Goal: Task Accomplishment & Management: Manage account settings

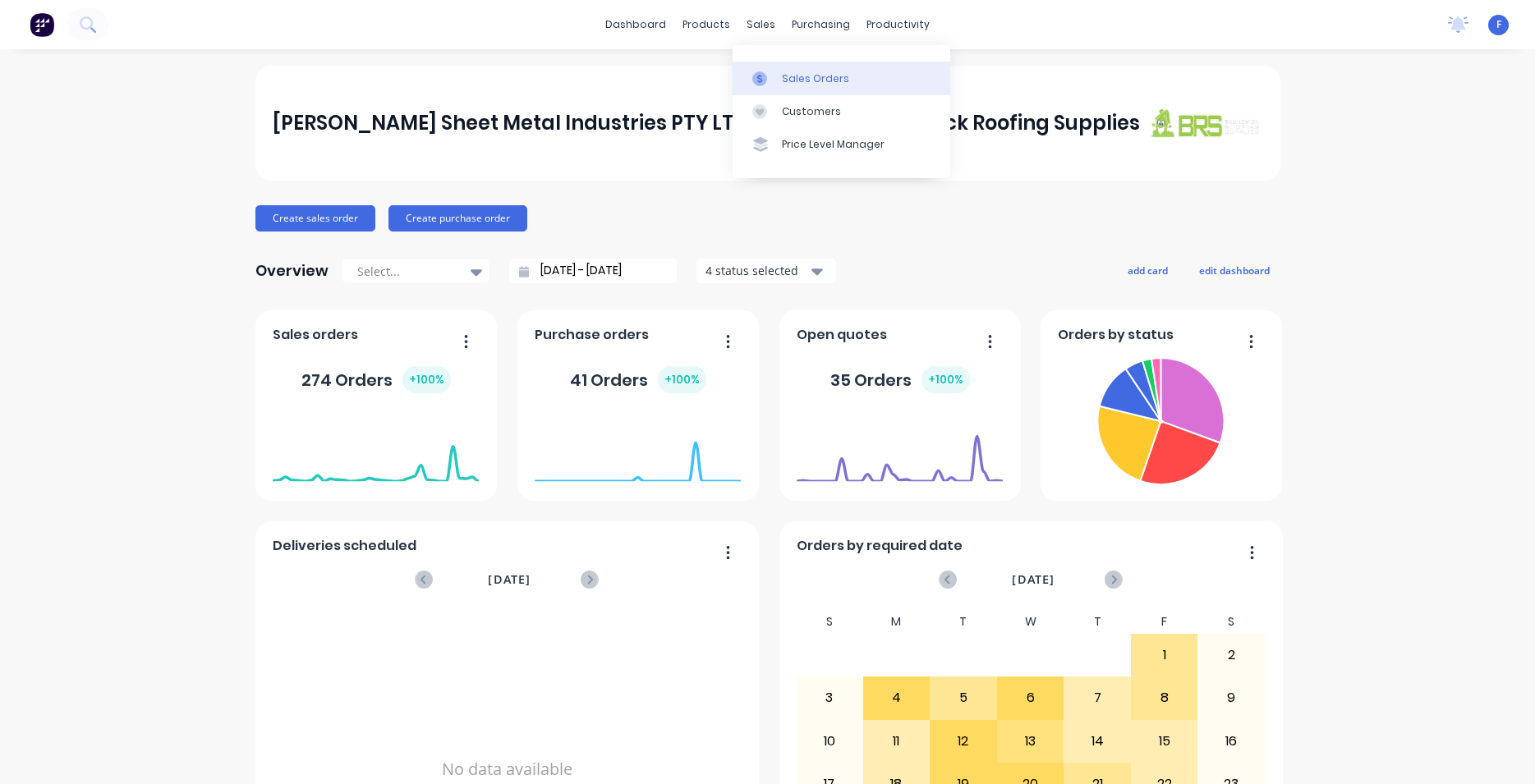
click at [832, 77] on div "Sales Orders" at bounding box center [815, 78] width 67 height 15
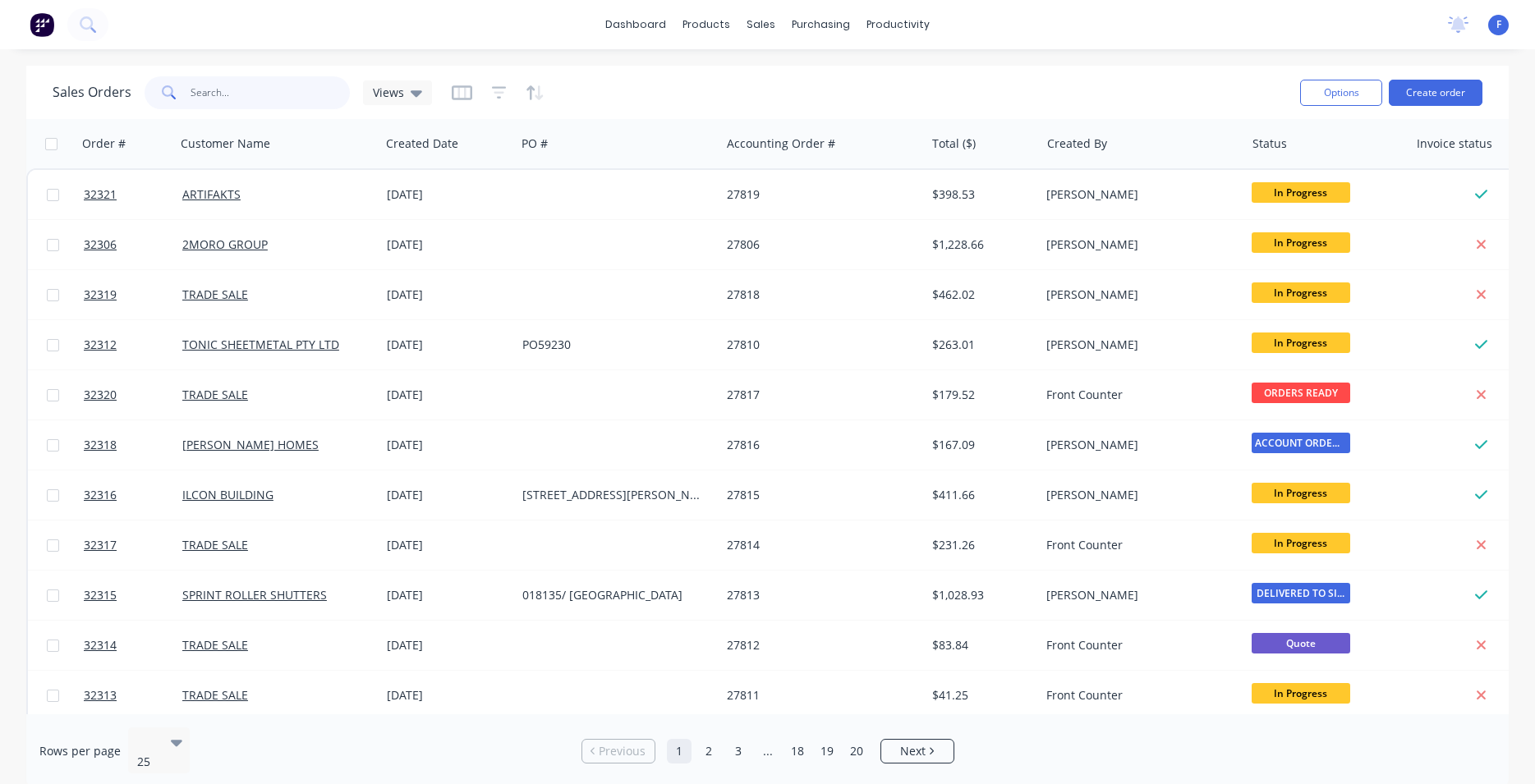
click at [258, 92] on input "text" at bounding box center [271, 93] width 160 height 33
type input "32305"
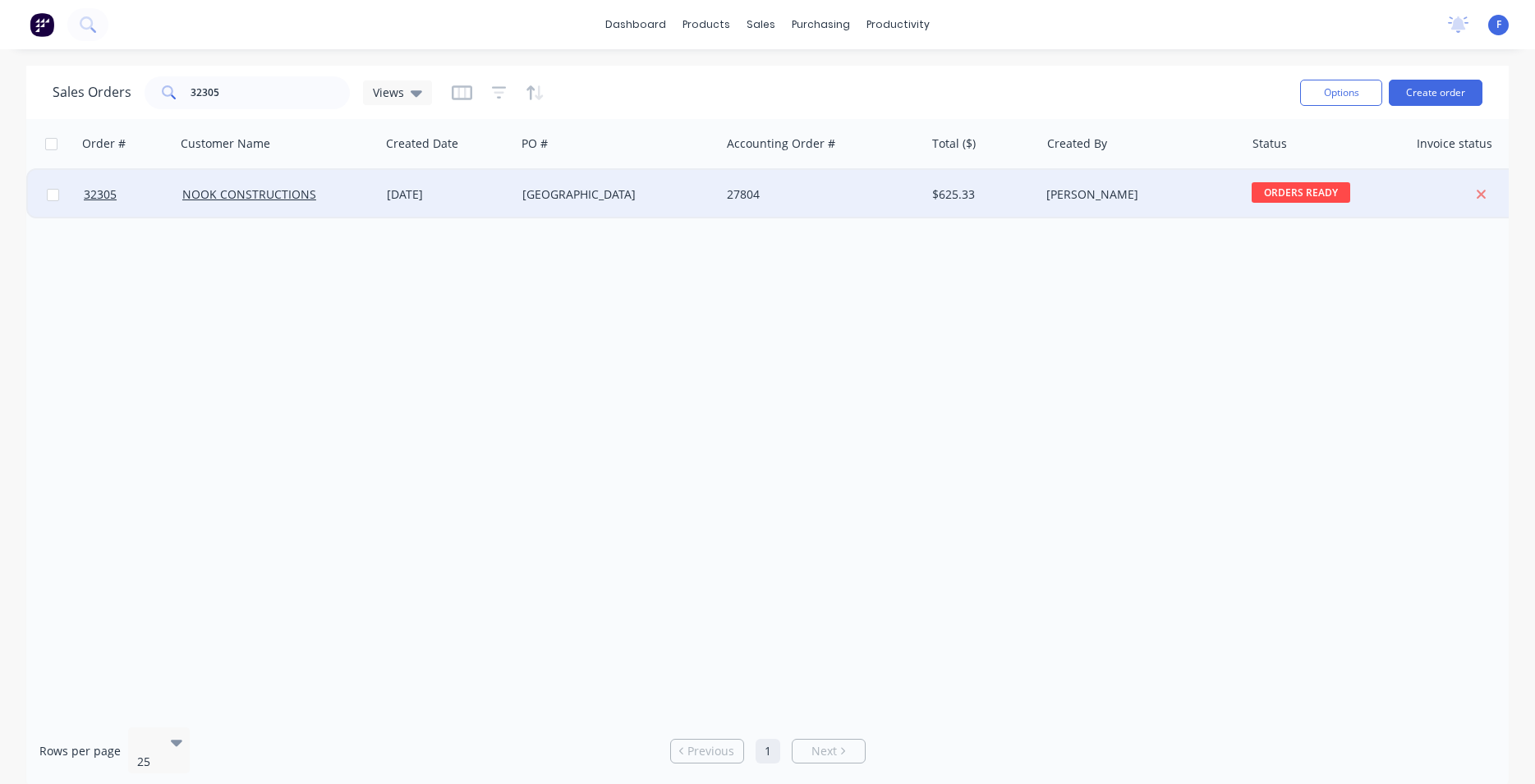
click at [491, 195] on div "[DATE]" at bounding box center [448, 195] width 122 height 16
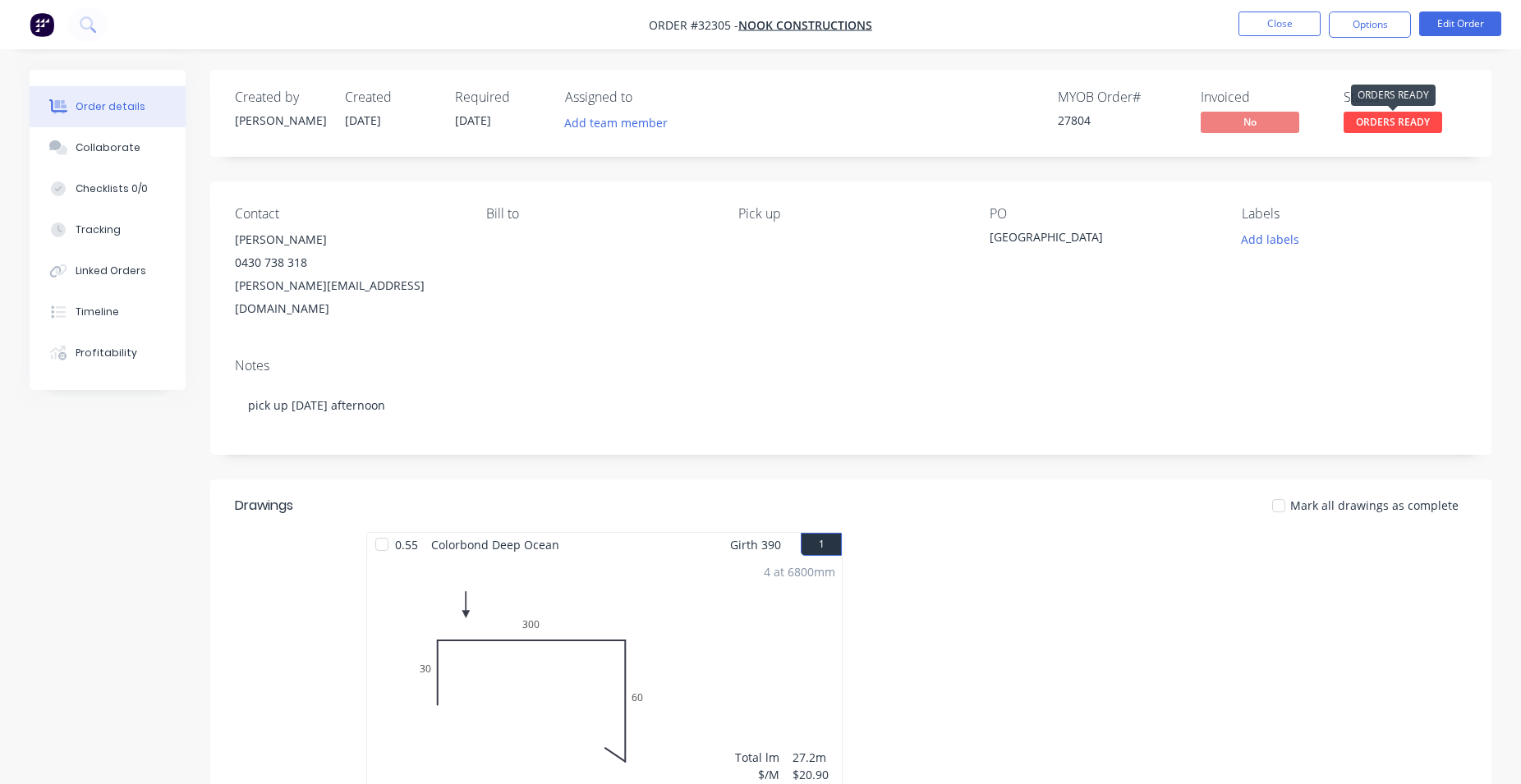
click at [1363, 123] on span "ORDERS READY" at bounding box center [1393, 122] width 98 height 21
click at [1356, 31] on button "Options" at bounding box center [1370, 25] width 82 height 26
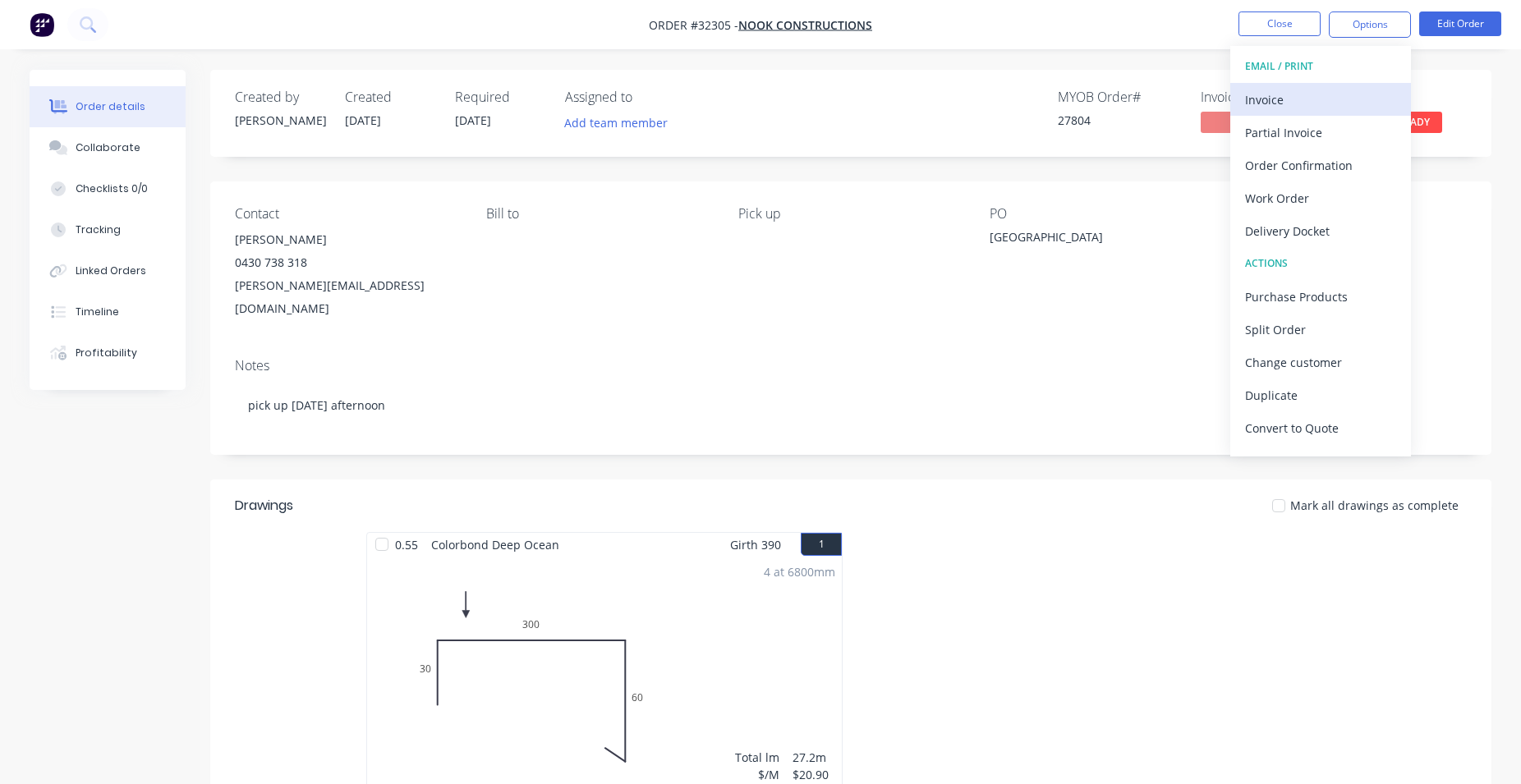
click at [1331, 105] on div "Invoice" at bounding box center [1321, 99] width 151 height 24
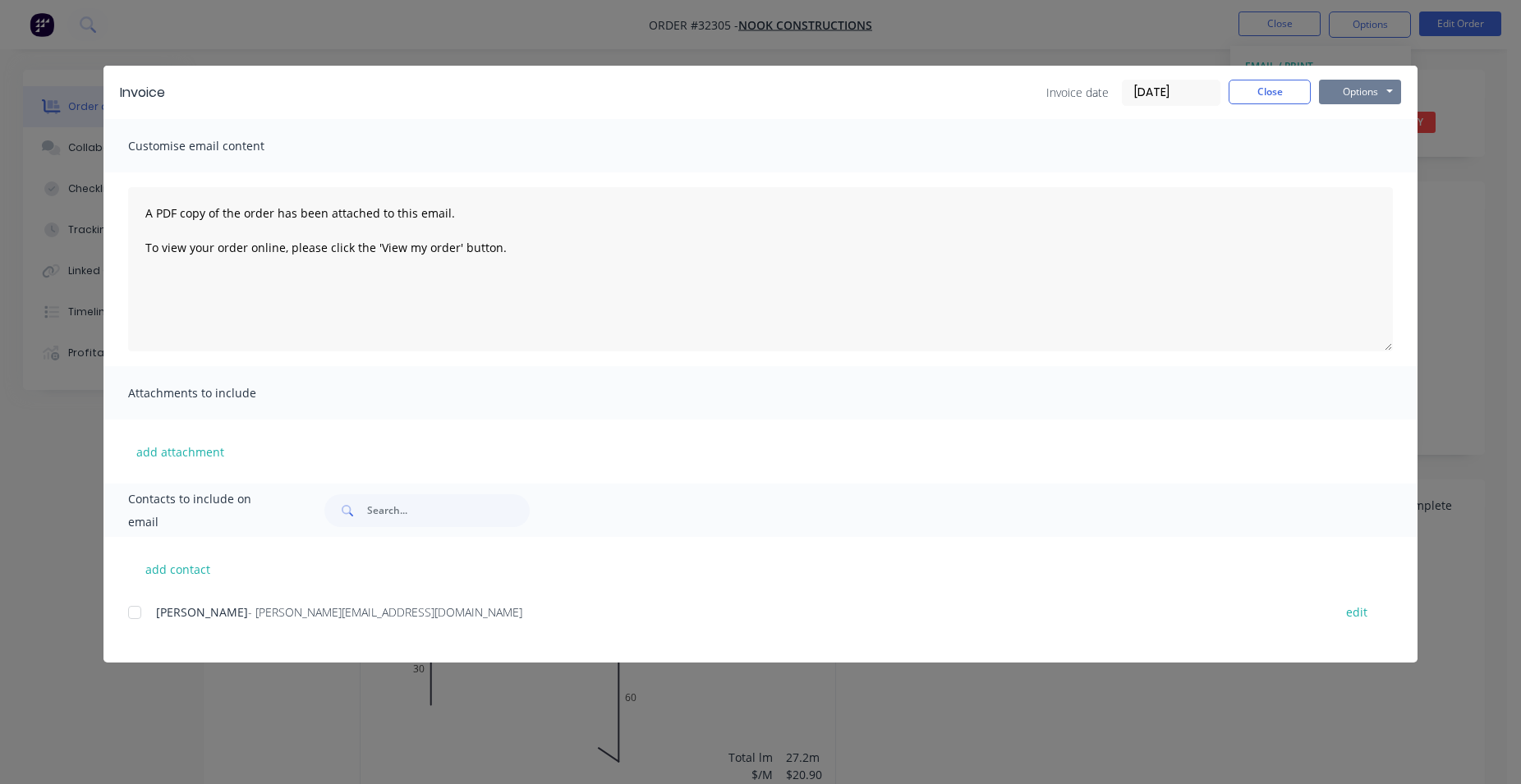
click at [1365, 96] on button "Options" at bounding box center [1360, 91] width 82 height 25
click at [1379, 149] on button "Print" at bounding box center [1371, 148] width 105 height 27
click at [1289, 84] on button "Close" at bounding box center [1270, 91] width 82 height 25
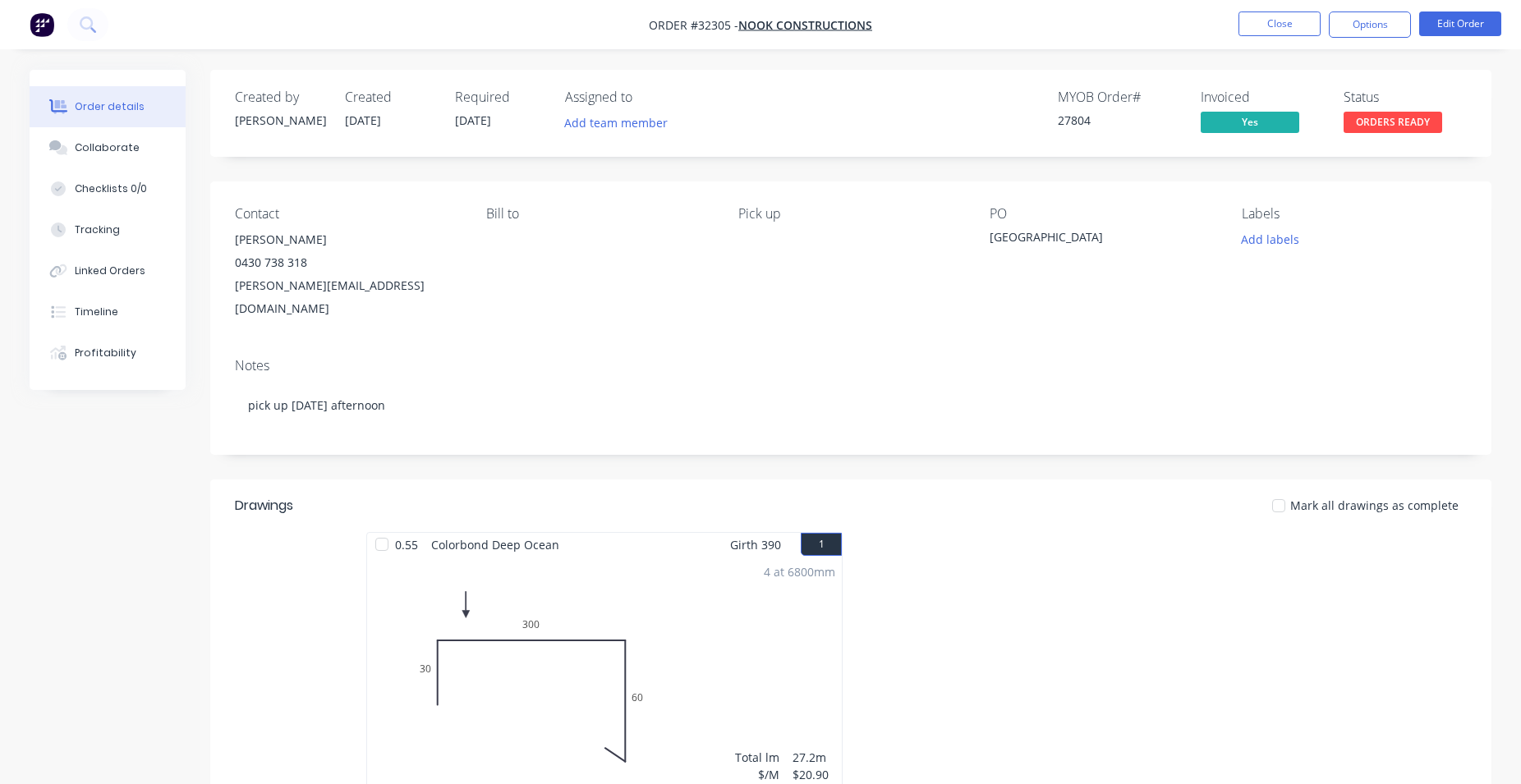
drag, startPoint x: 1350, startPoint y: 29, endPoint x: 1352, endPoint y: 45, distance: 16.1
click at [1352, 29] on button "Options" at bounding box center [1370, 25] width 82 height 26
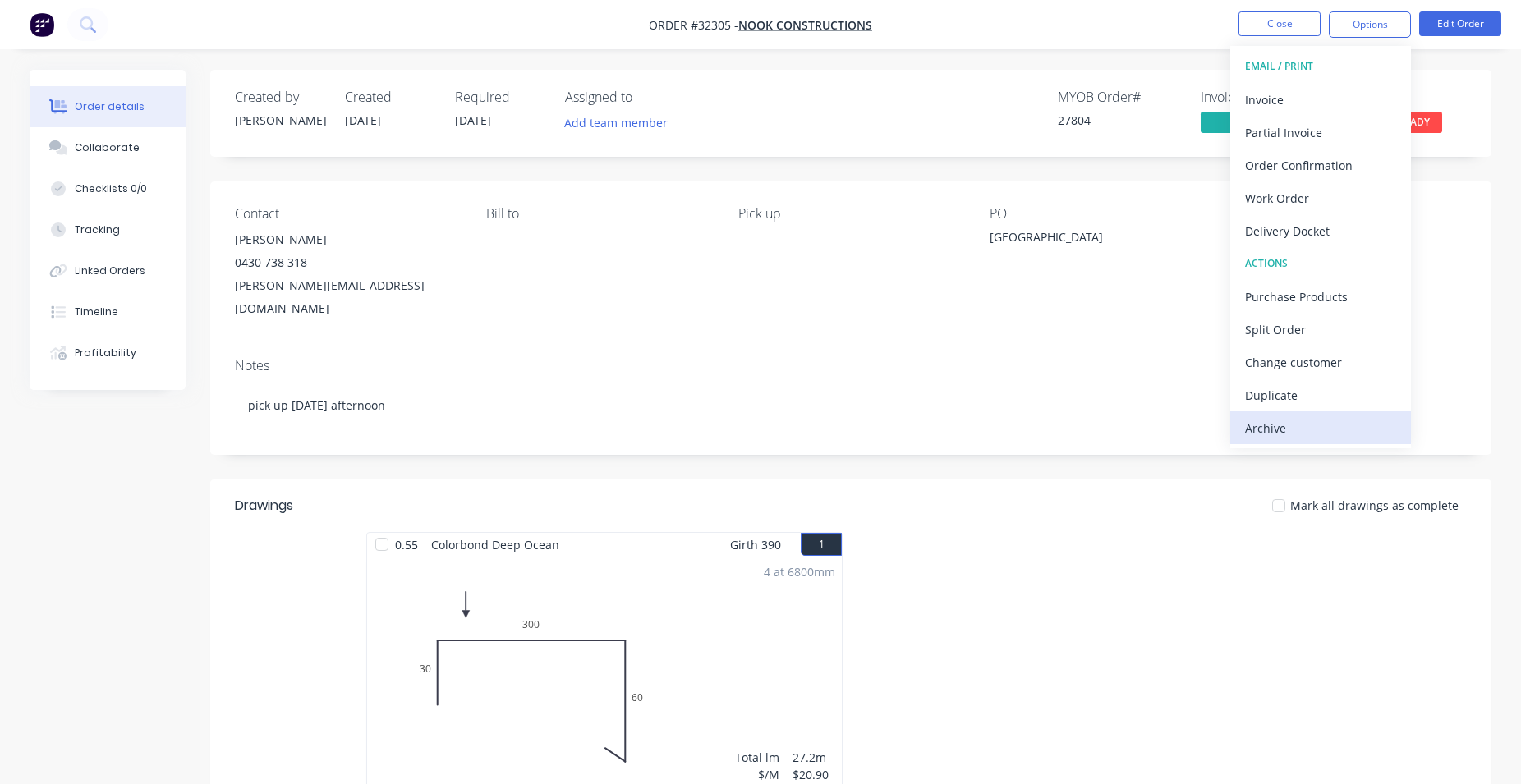
click at [1309, 437] on div "Archive" at bounding box center [1321, 428] width 151 height 24
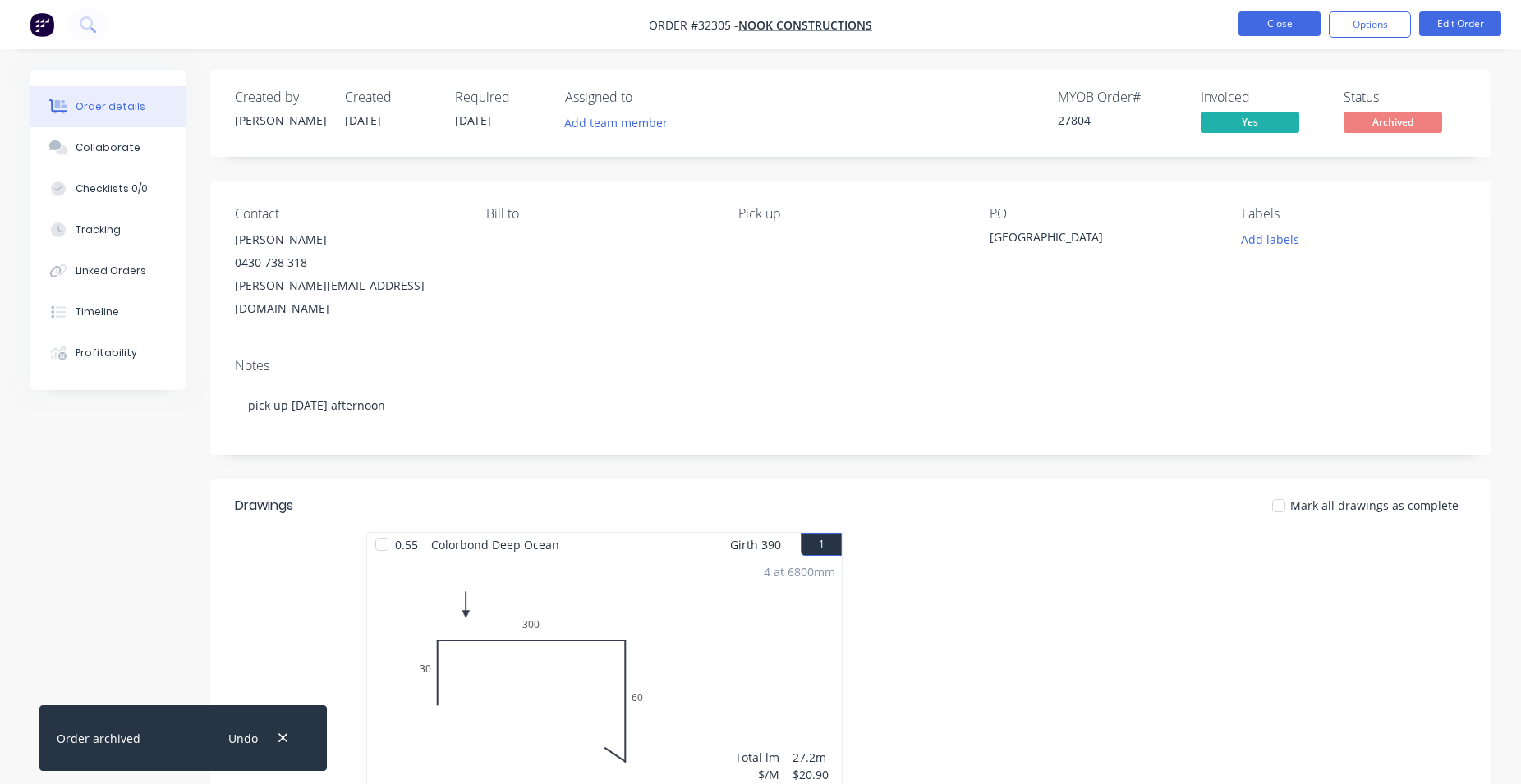
click at [1270, 27] on button "Close" at bounding box center [1280, 24] width 82 height 25
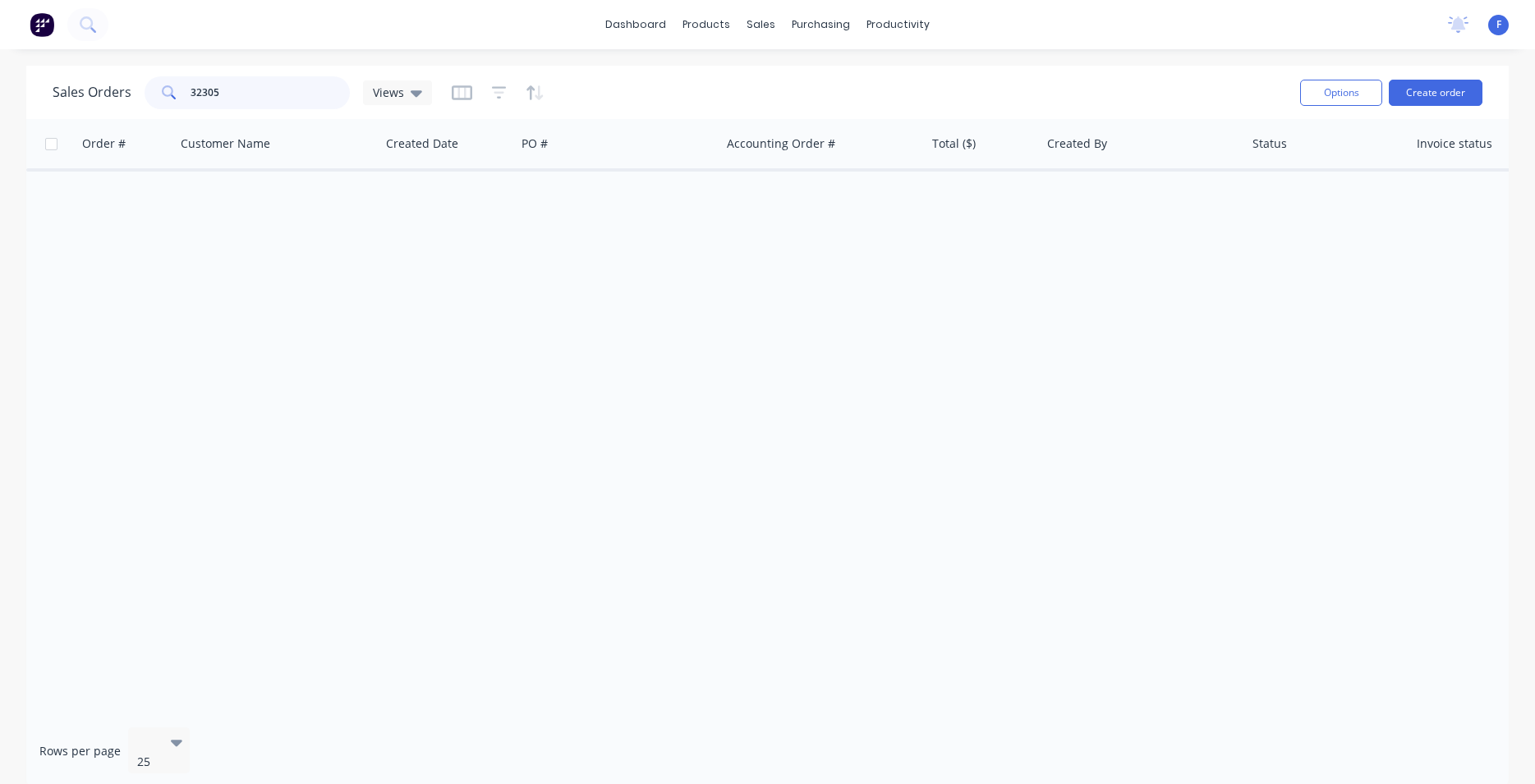
click at [263, 88] on input "32305" at bounding box center [271, 93] width 160 height 33
type input "3"
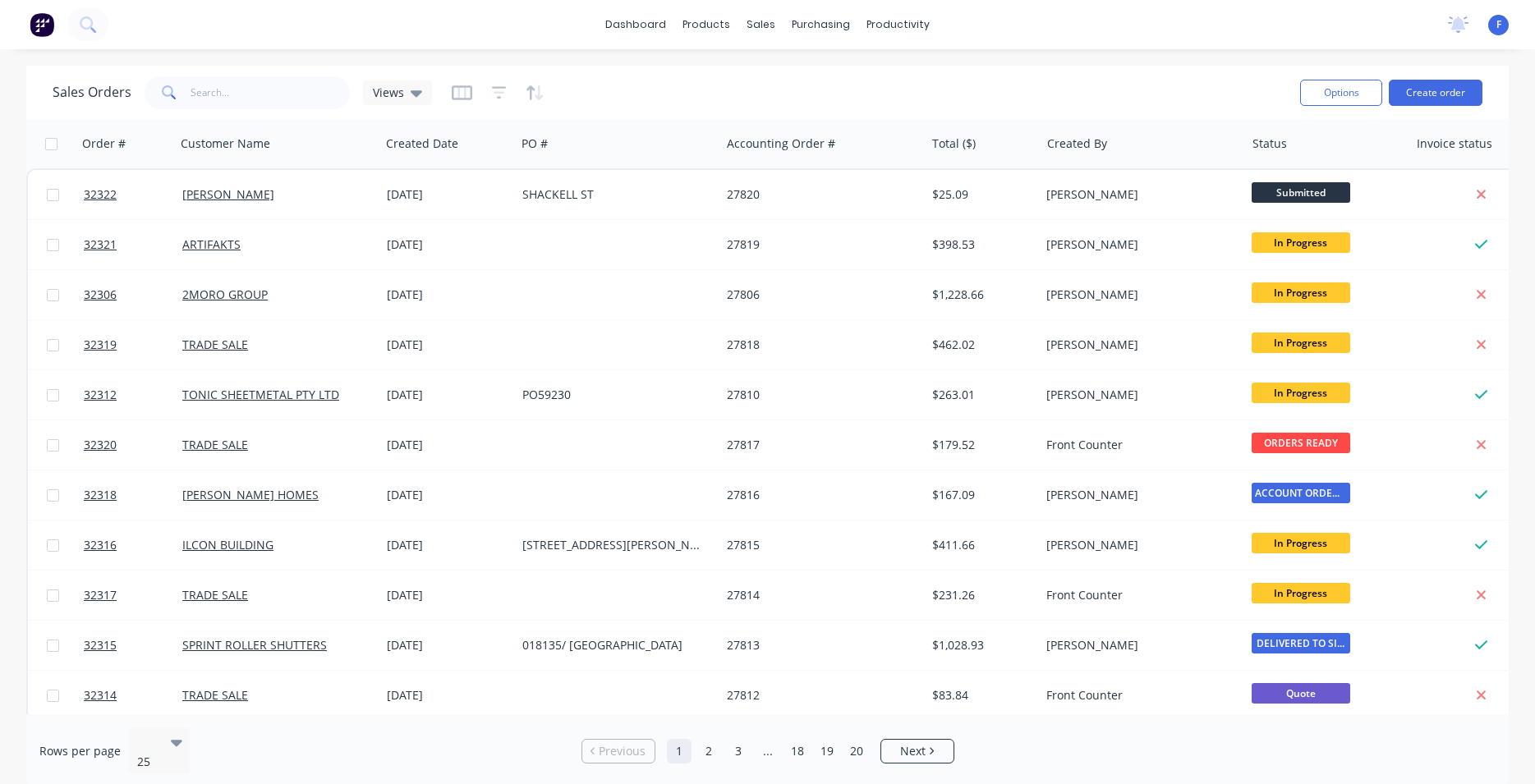
click at [45, 27] on img at bounding box center [41, 25] width 25 height 25
